Goal: Task Accomplishment & Management: Use online tool/utility

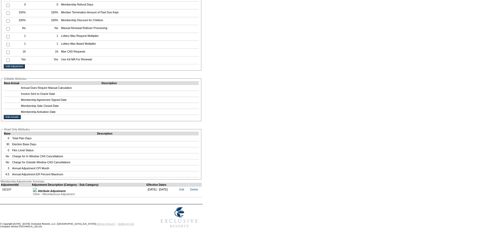
scroll to position [935, 0]
drag, startPoint x: 201, startPoint y: 185, endPoint x: 276, endPoint y: 16, distance: 185.8
click at [198, 188] on link "Delete" at bounding box center [194, 189] width 8 height 3
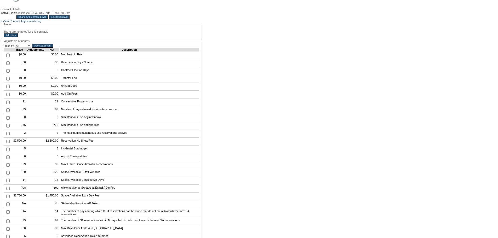
scroll to position [109, 0]
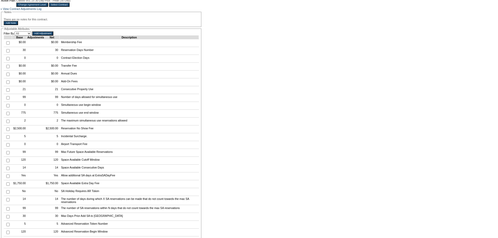
click at [7, 53] on input "checkbox" at bounding box center [7, 50] width 3 height 3
checkbox input "true"
click at [41, 36] on input "Add Adjustment" at bounding box center [42, 33] width 21 height 4
